Goal: Navigation & Orientation: Find specific page/section

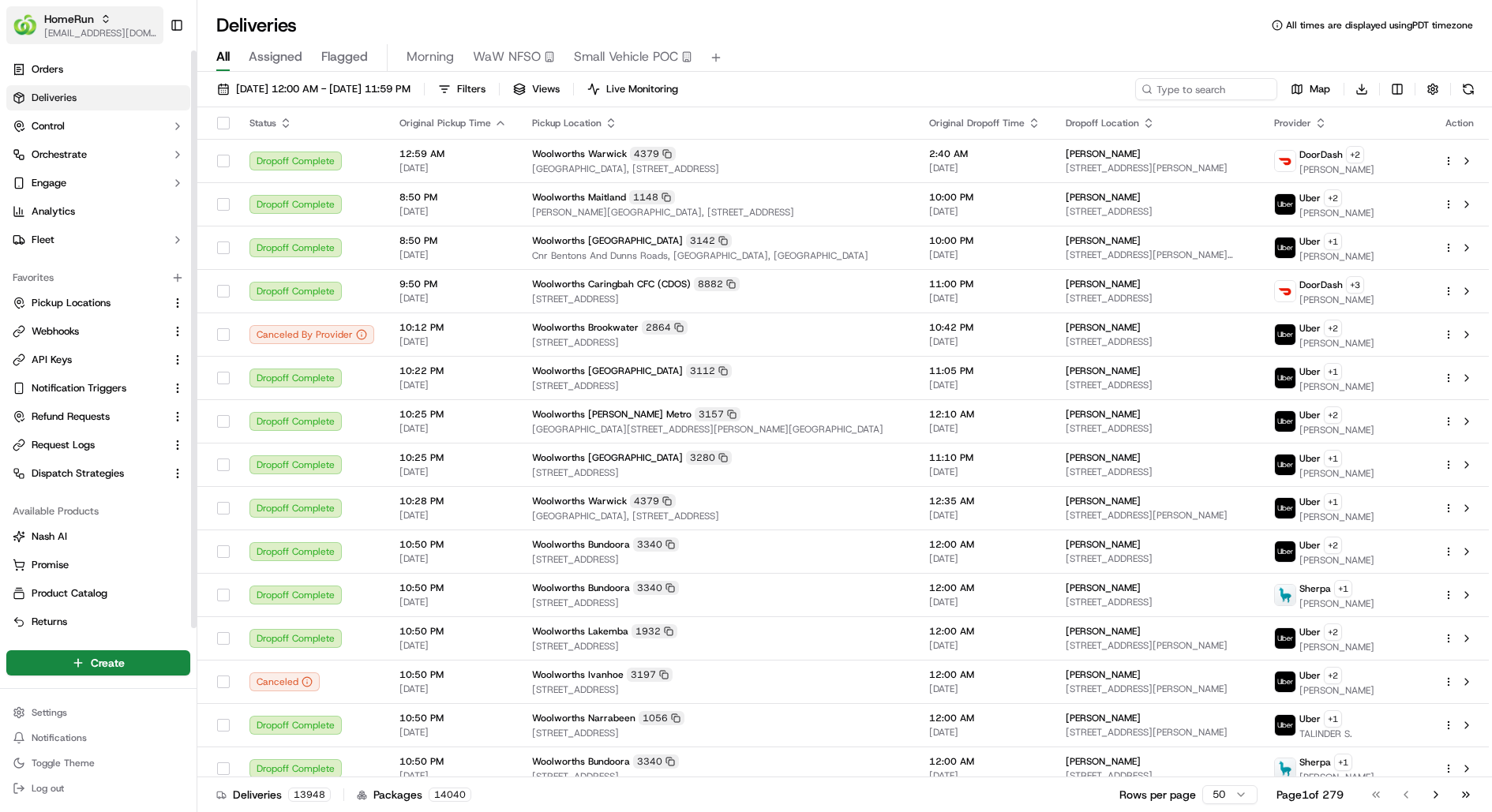
click at [107, 27] on span "[EMAIL_ADDRESS][DOMAIN_NAME]" at bounding box center [100, 33] width 113 height 13
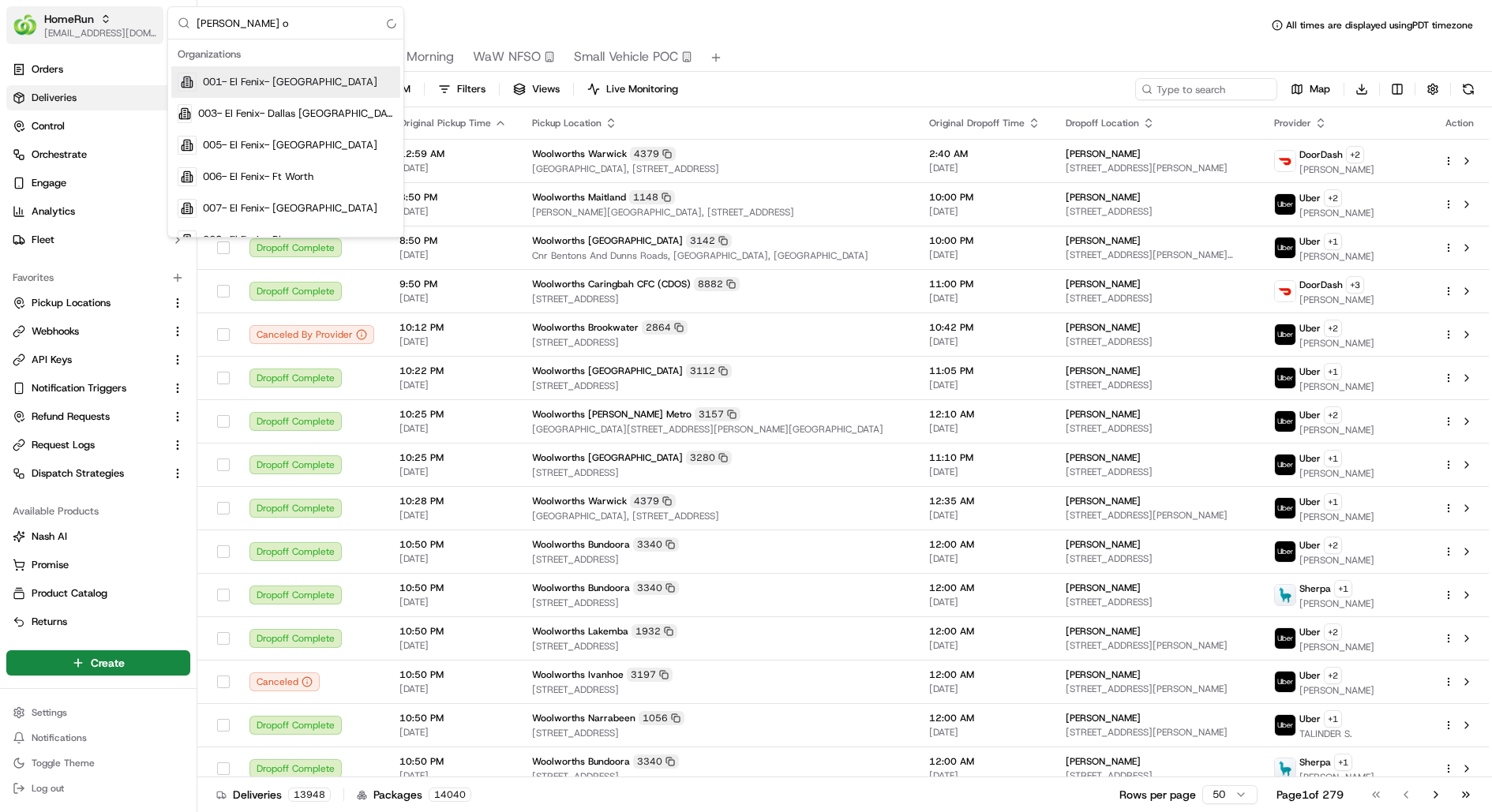
type input "[PERSON_NAME] or"
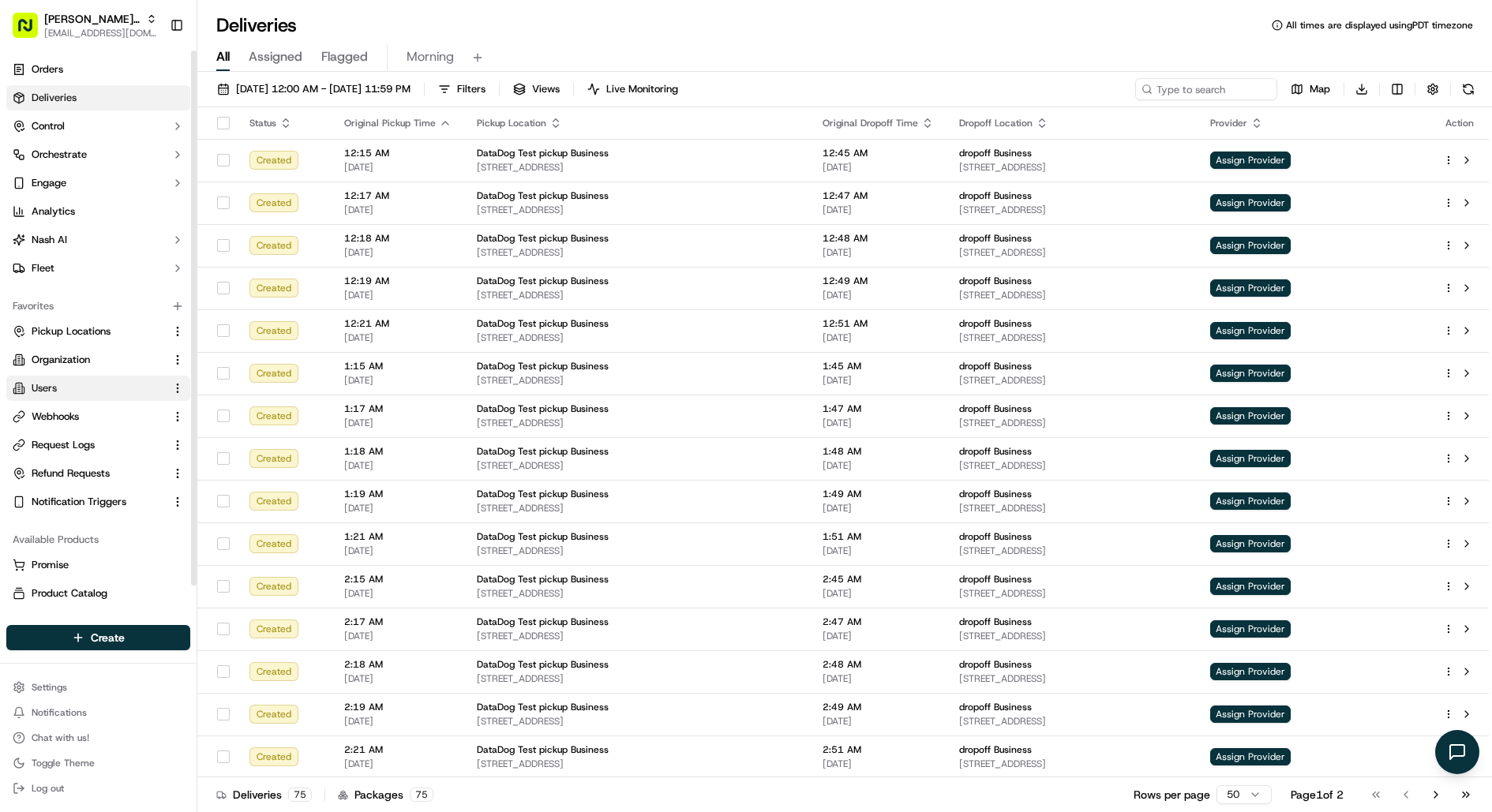
scroll to position [28, 0]
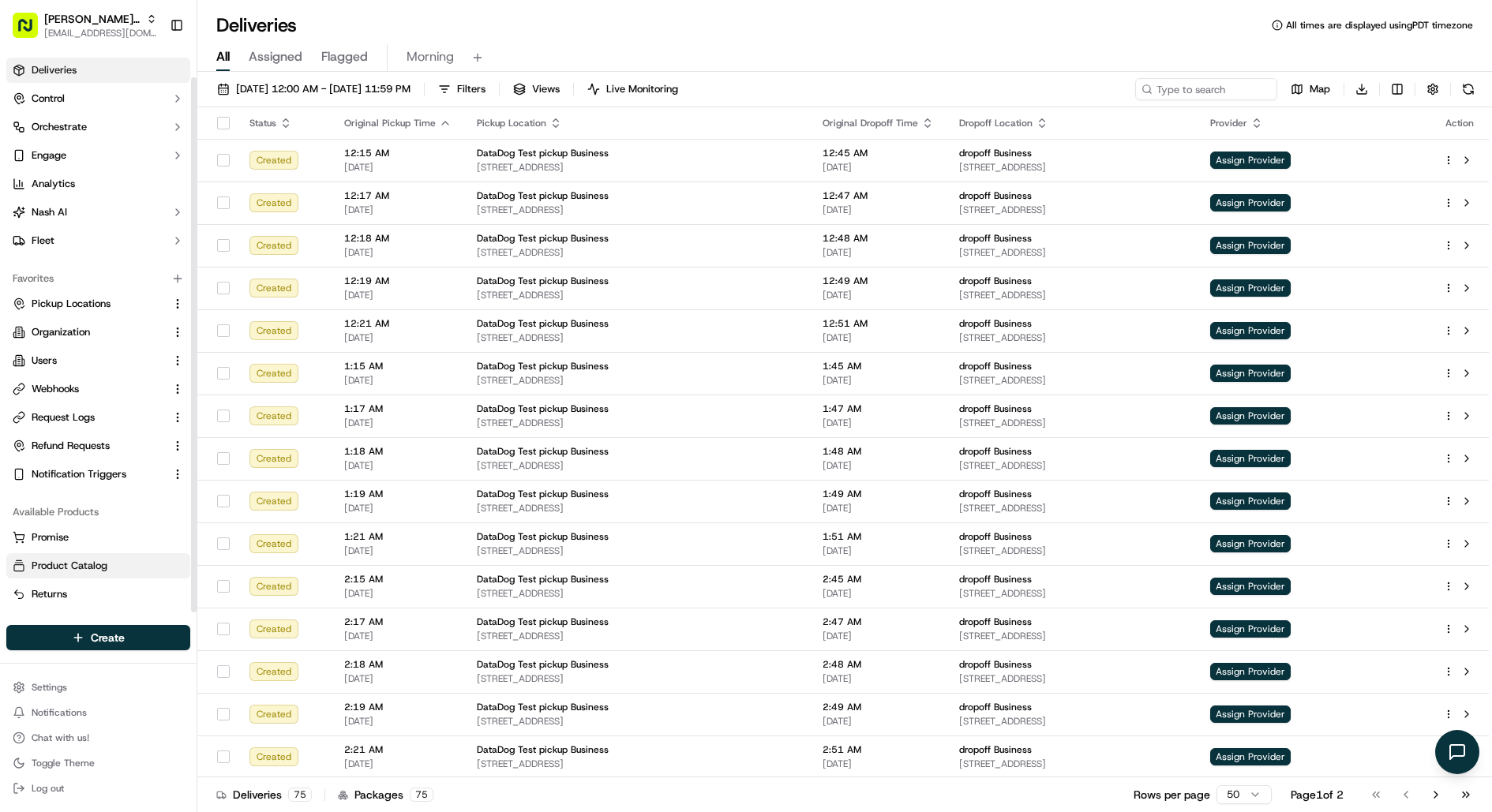
click at [71, 562] on span "Product Catalog" at bounding box center [69, 565] width 76 height 14
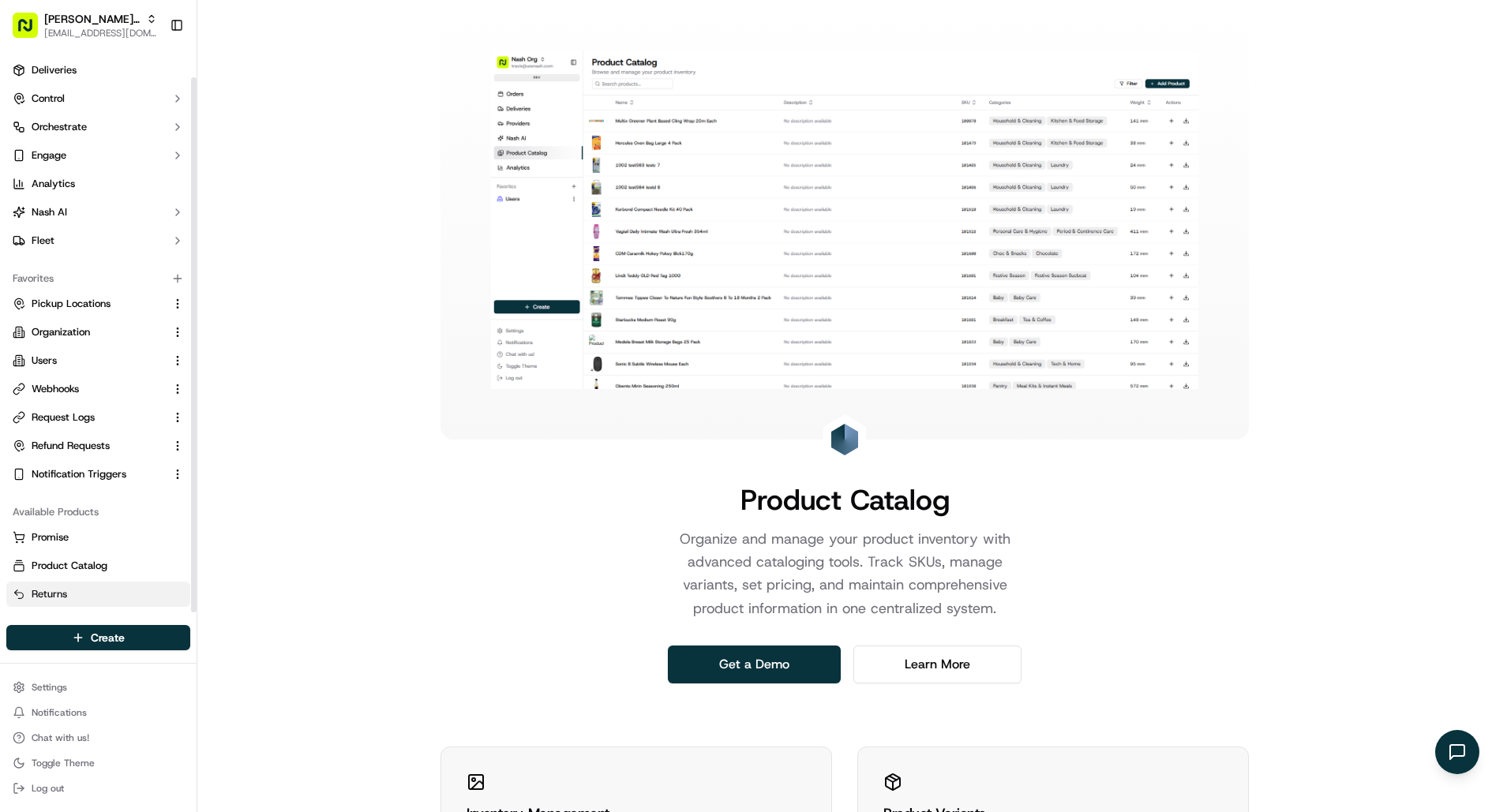
click at [70, 590] on link "Returns" at bounding box center [98, 594] width 171 height 14
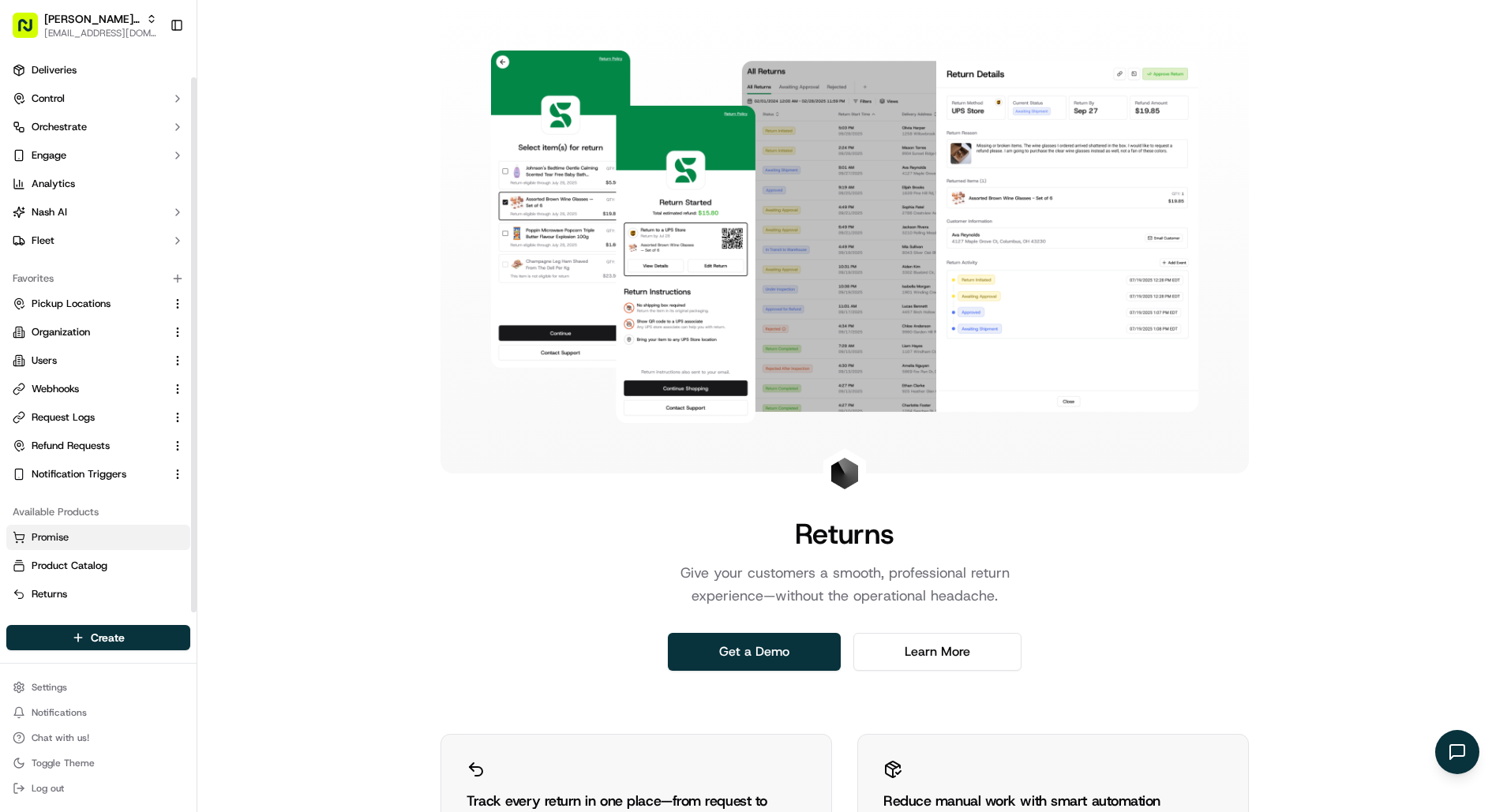
click at [79, 539] on link "Promise" at bounding box center [98, 537] width 171 height 14
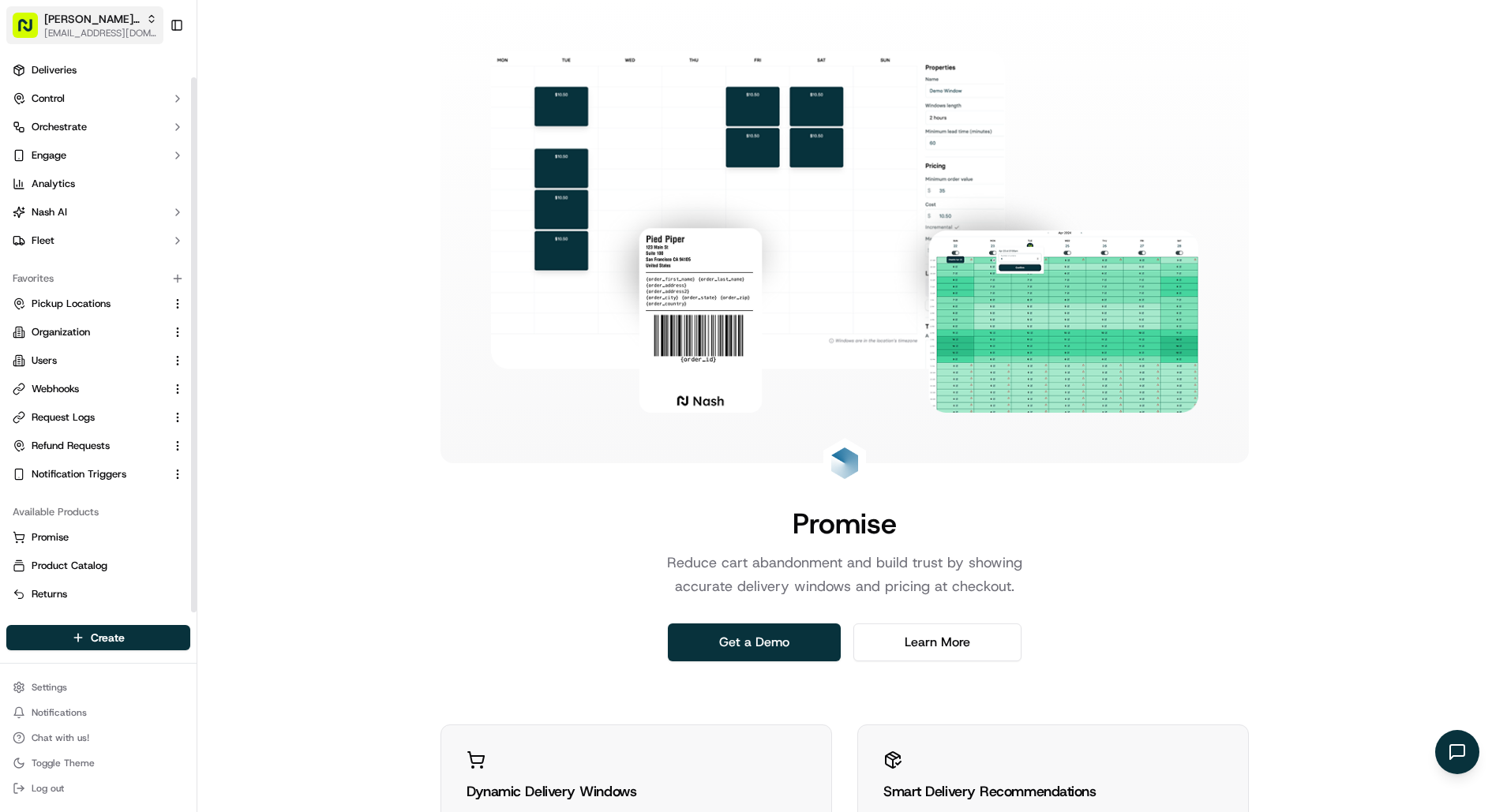
click at [100, 32] on span "[EMAIL_ADDRESS][DOMAIN_NAME]" at bounding box center [100, 33] width 113 height 13
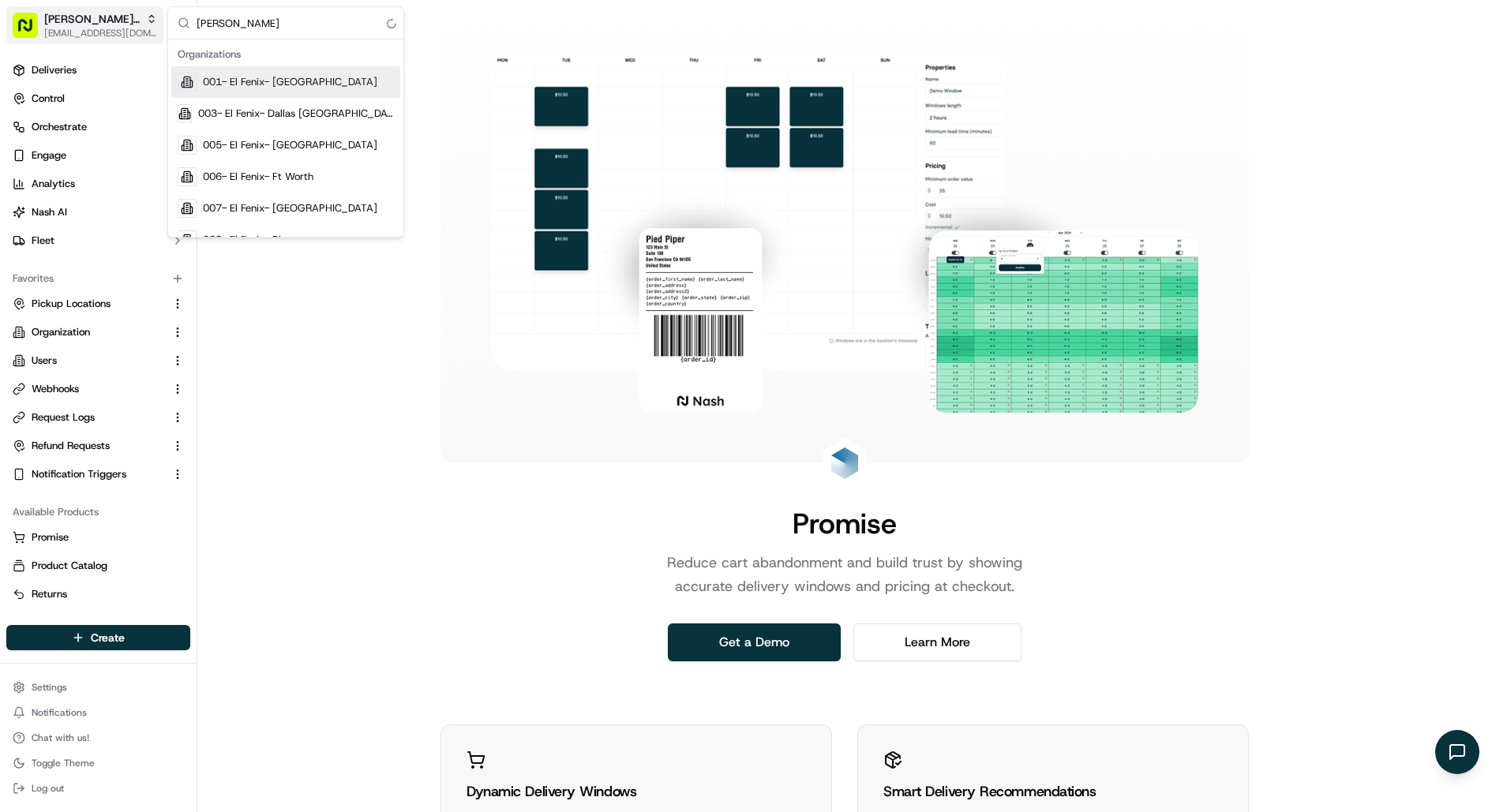
type input "coles"
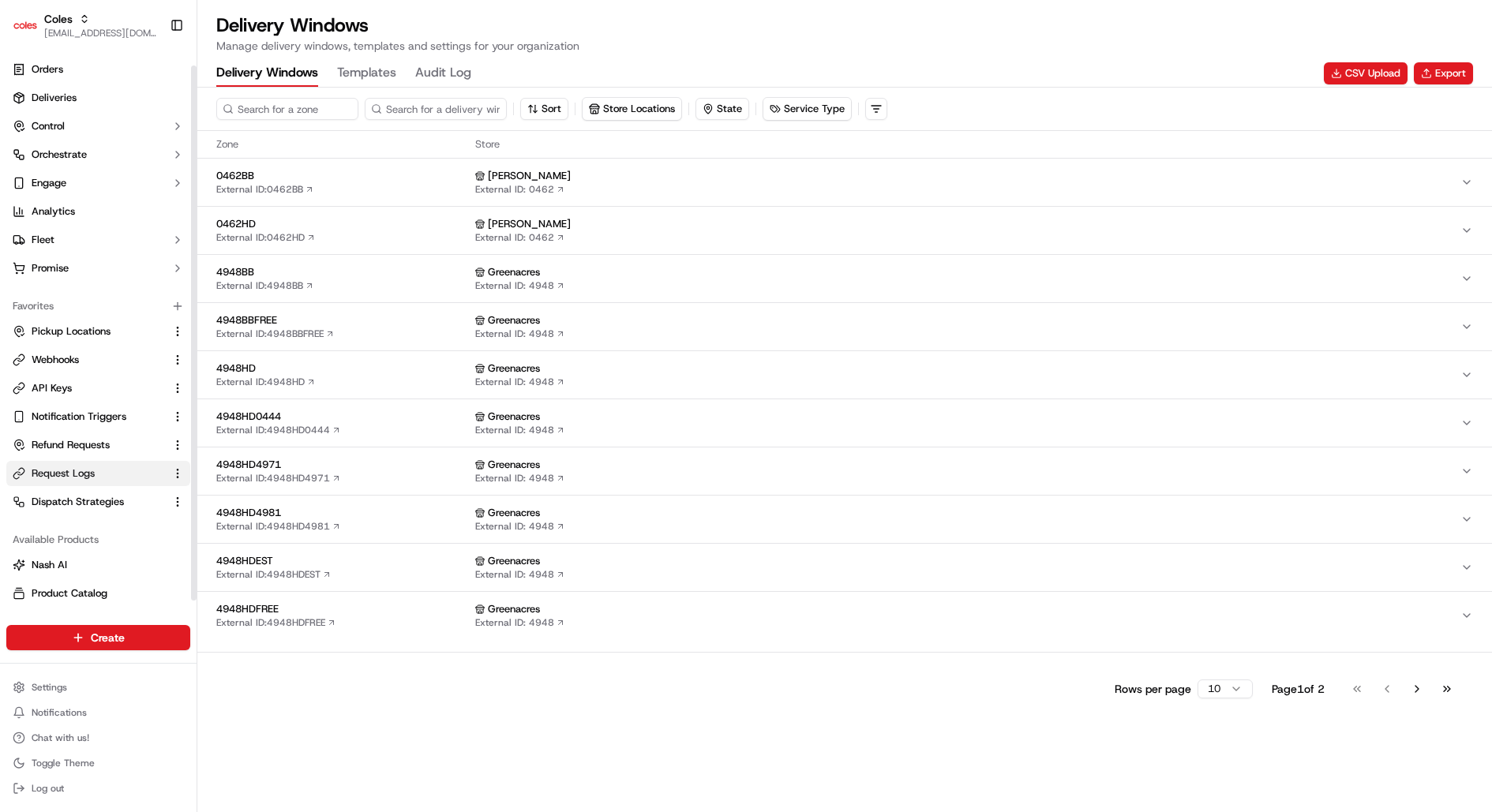
scroll to position [28, 0]
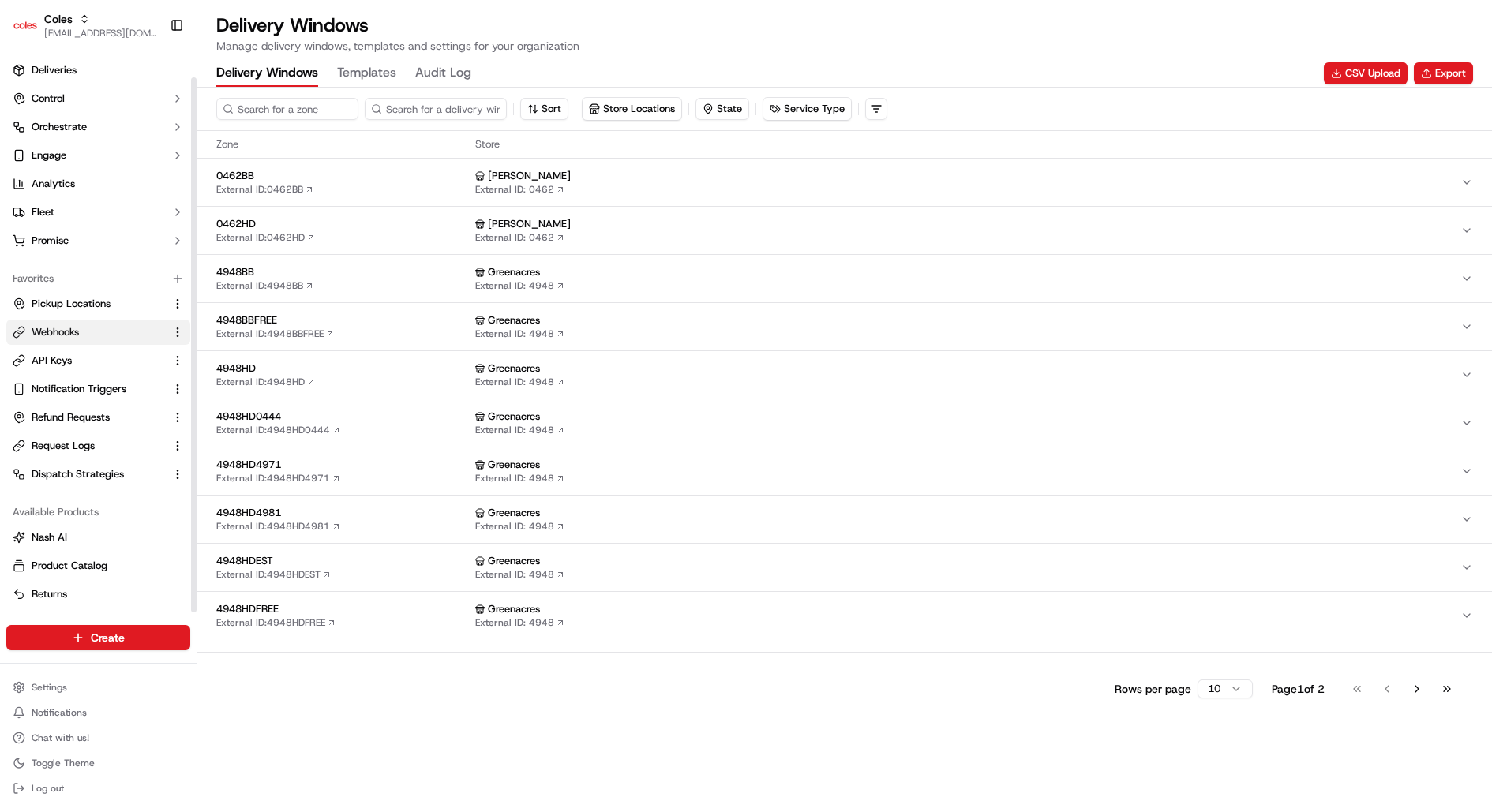
click at [126, 325] on link "Webhooks" at bounding box center [89, 332] width 152 height 14
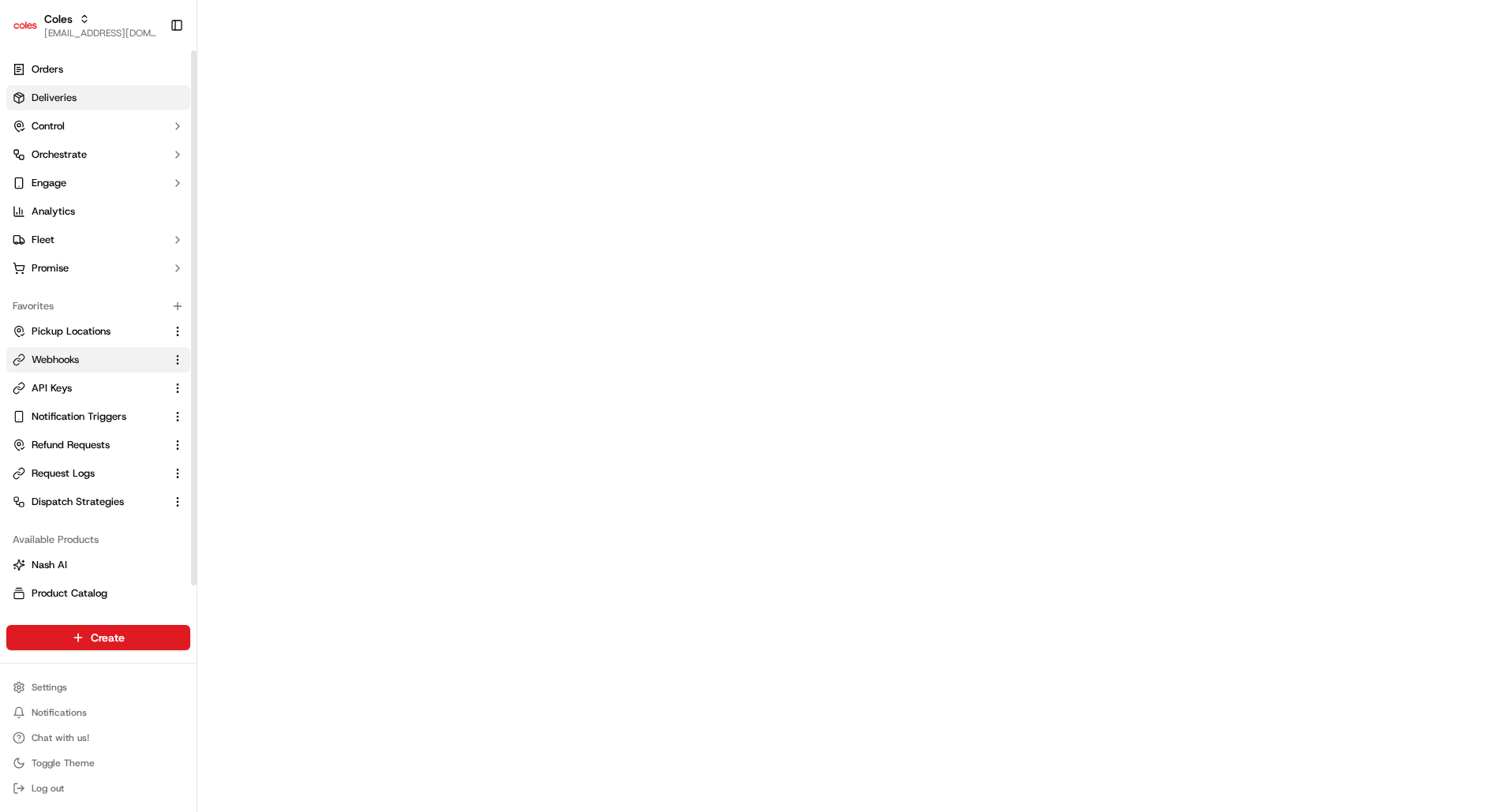
click at [79, 110] on link "Deliveries" at bounding box center [99, 98] width 184 height 25
